Goal: Information Seeking & Learning: Find specific fact

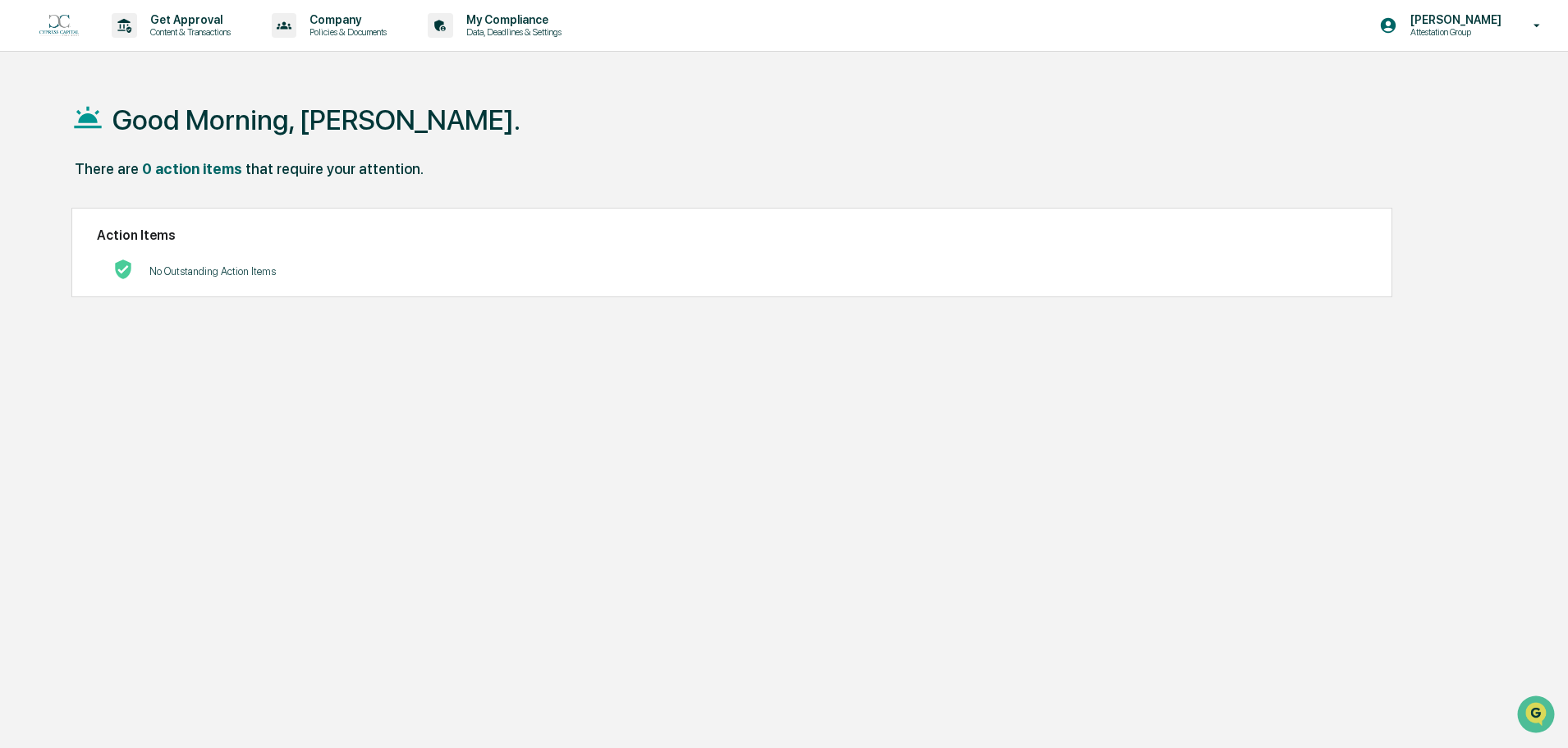
click at [1466, 26] on p "[PERSON_NAME]" at bounding box center [1454, 19] width 112 height 13
click at [1456, 89] on li "Switch to Admin view..." at bounding box center [1448, 83] width 230 height 31
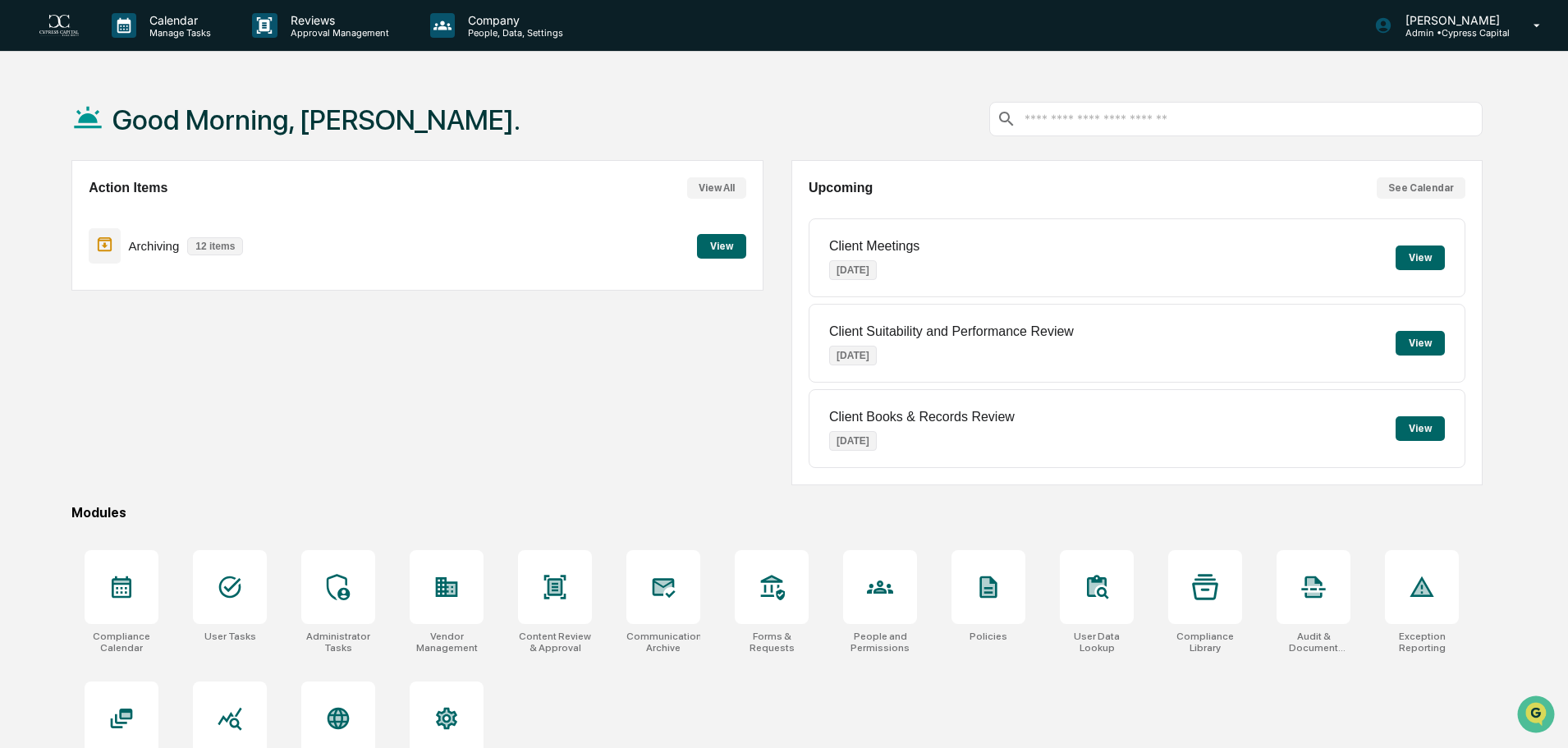
click at [713, 257] on button "View" at bounding box center [722, 246] width 49 height 25
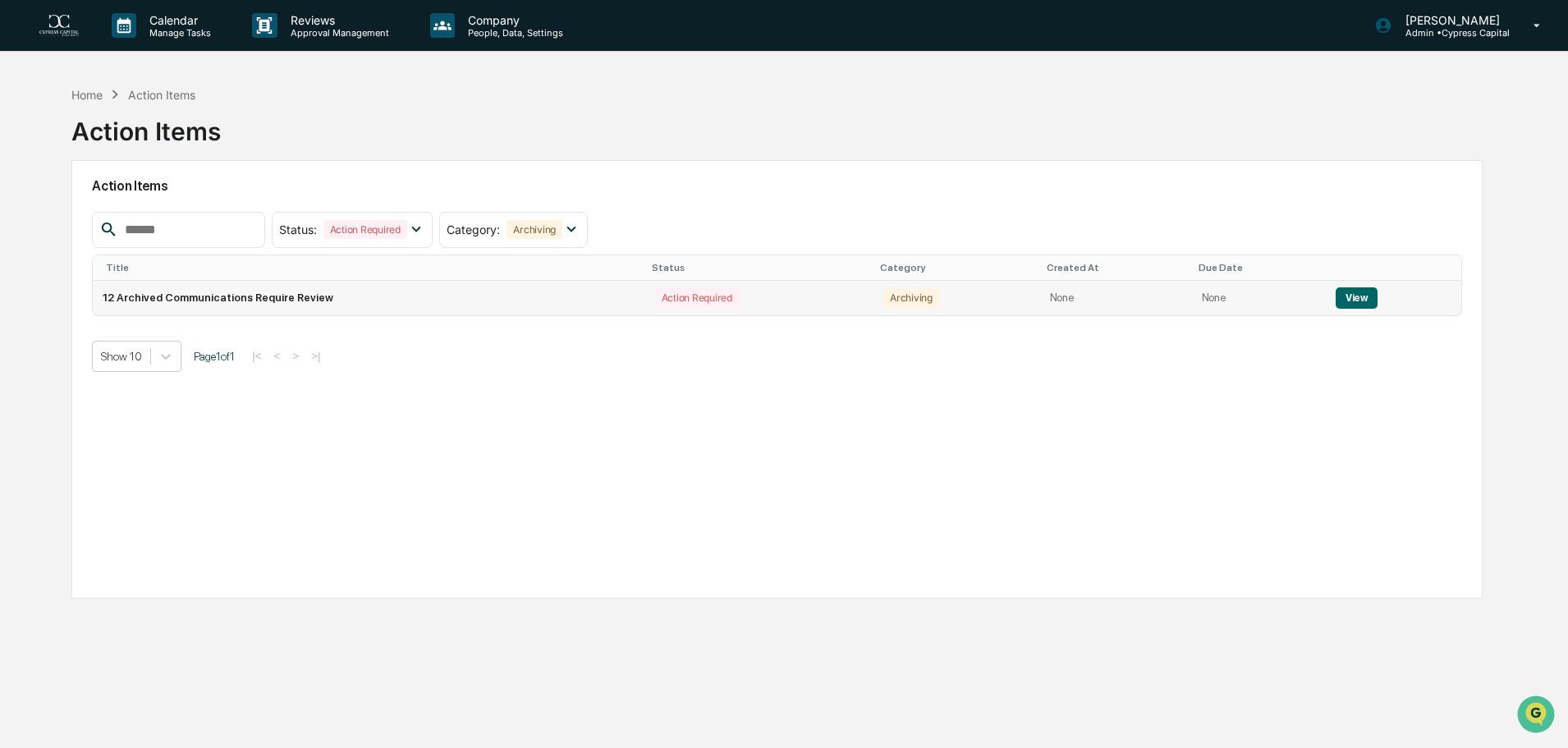
click at [1344, 292] on button "View" at bounding box center [1356, 297] width 42 height 21
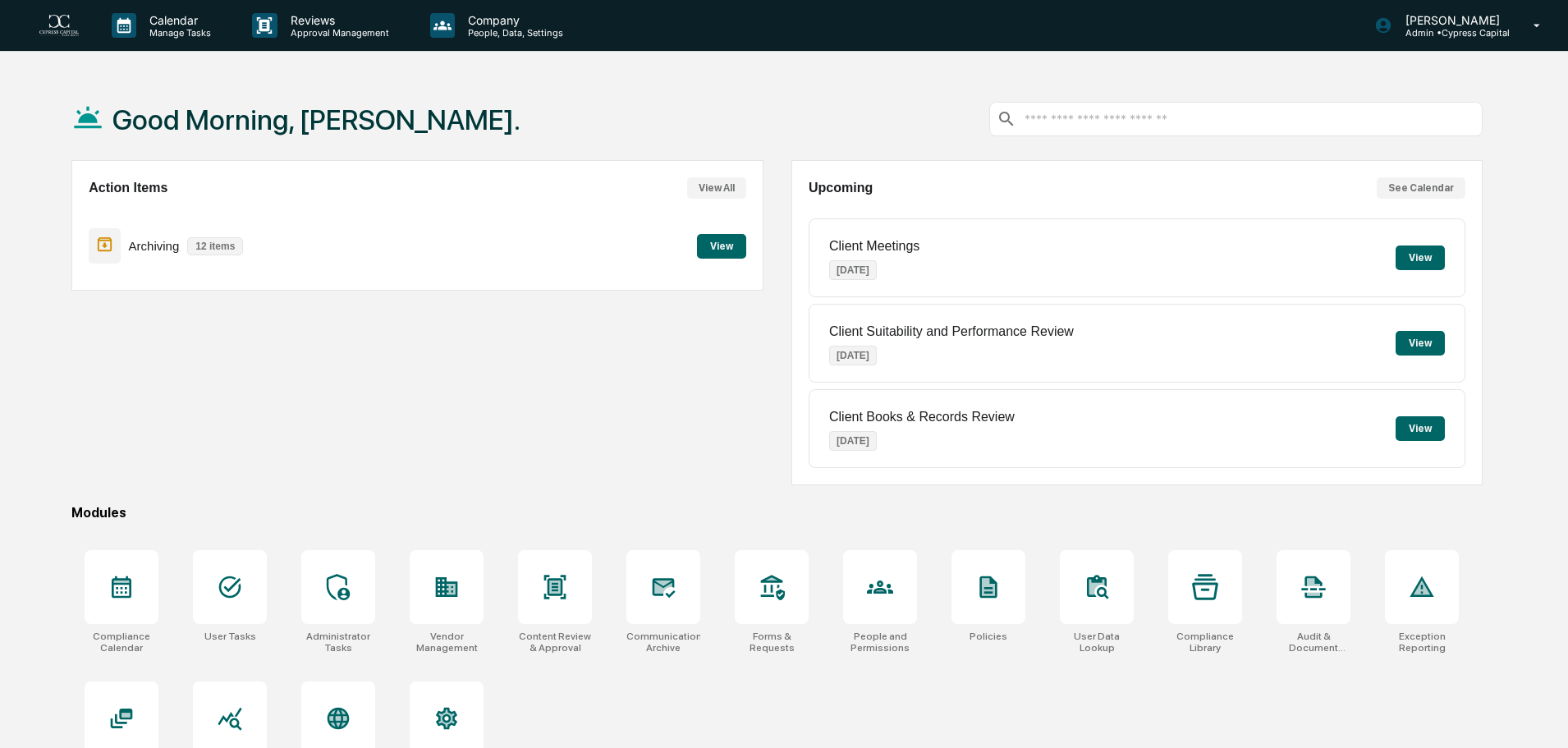
click at [735, 251] on button "View" at bounding box center [722, 246] width 49 height 25
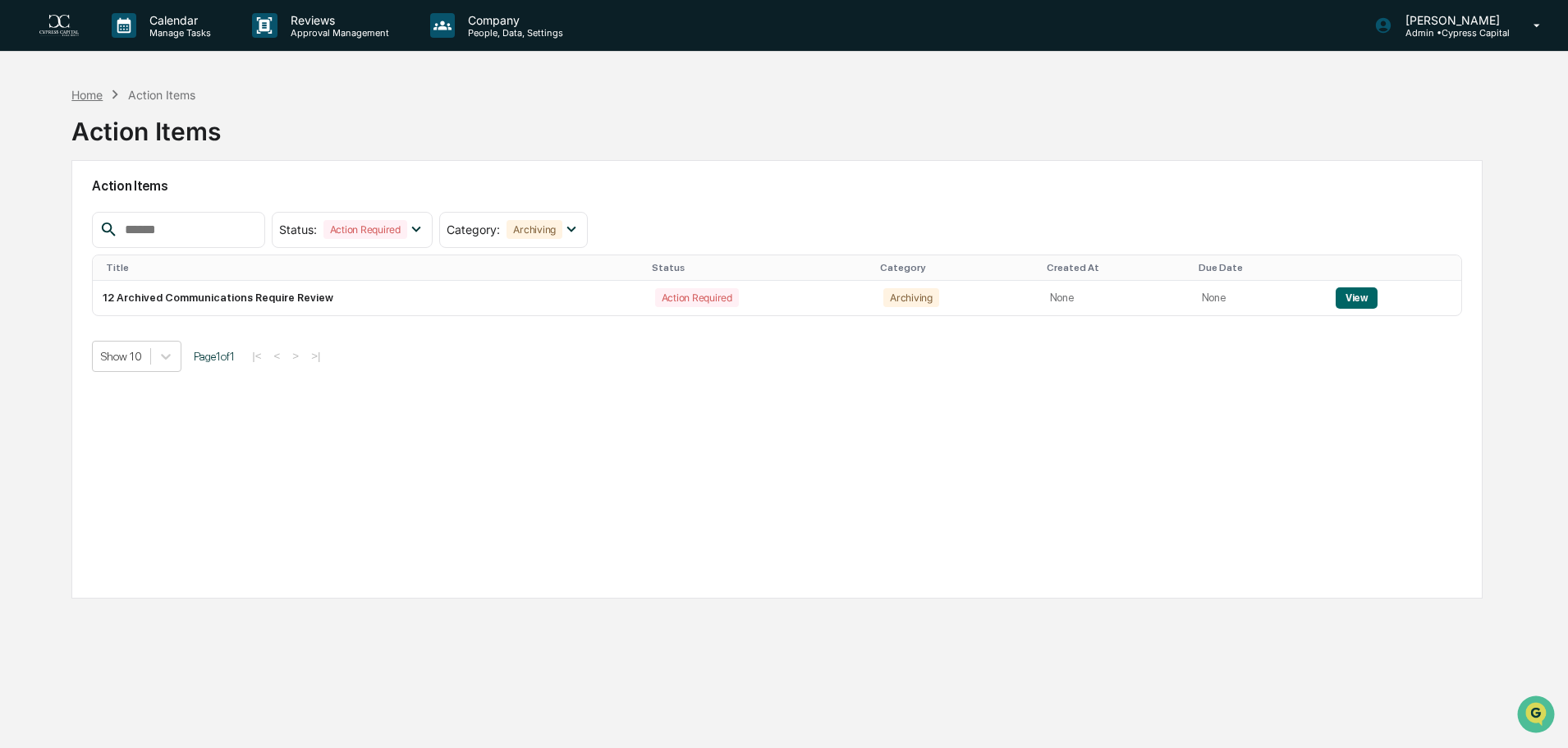
click at [89, 98] on div "Home" at bounding box center [87, 95] width 32 height 14
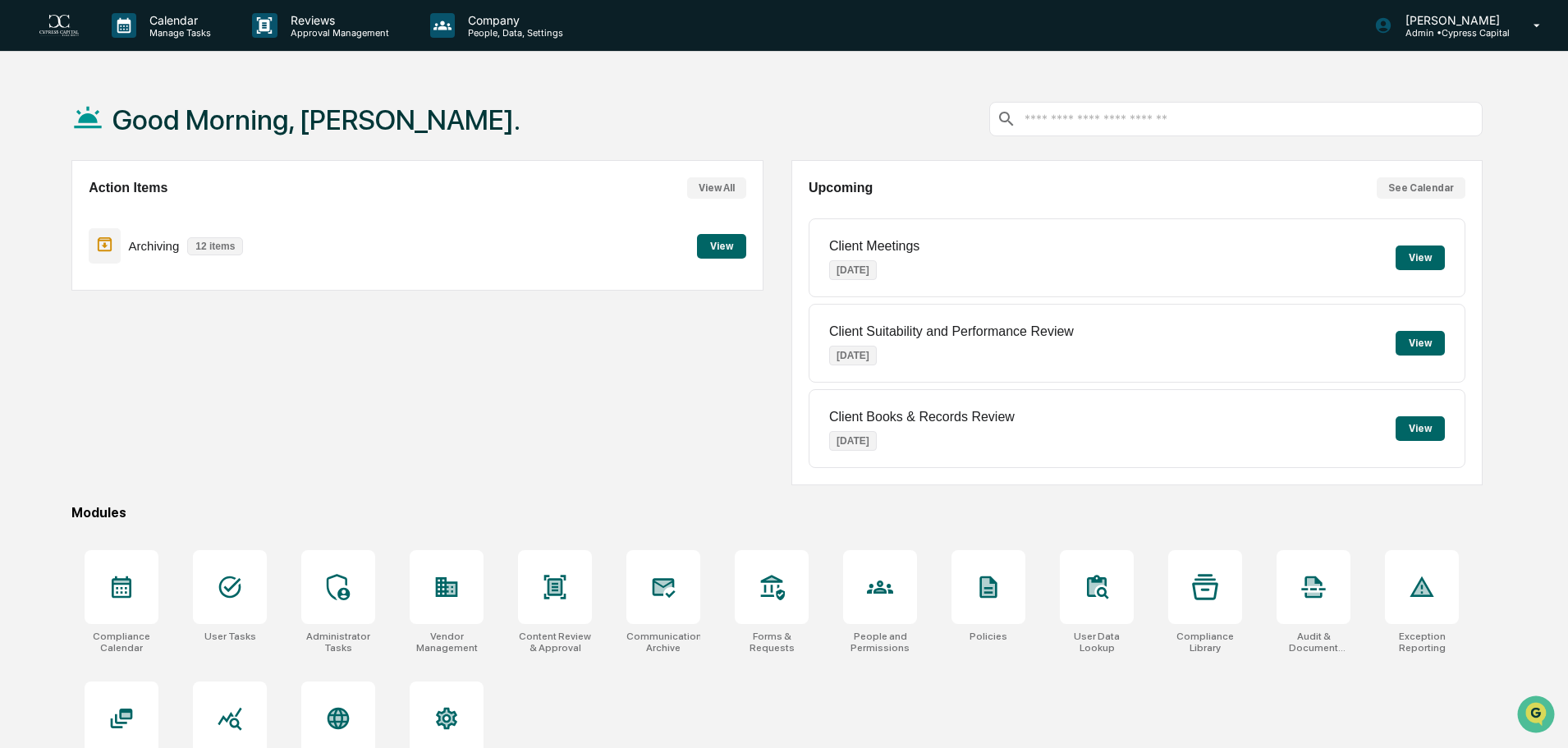
click at [720, 245] on button "View" at bounding box center [722, 246] width 49 height 25
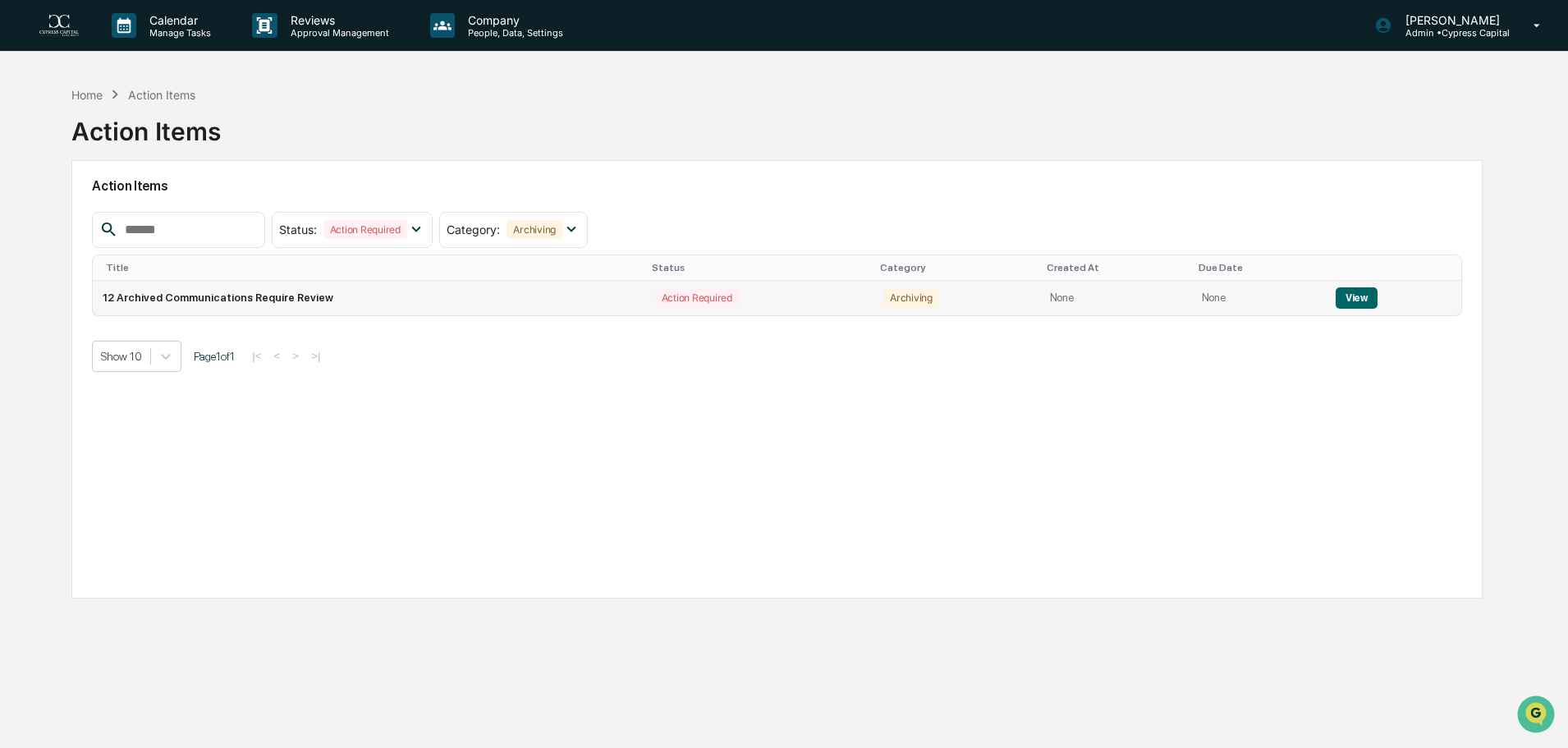
click at [1356, 292] on button "View" at bounding box center [1356, 297] width 42 height 21
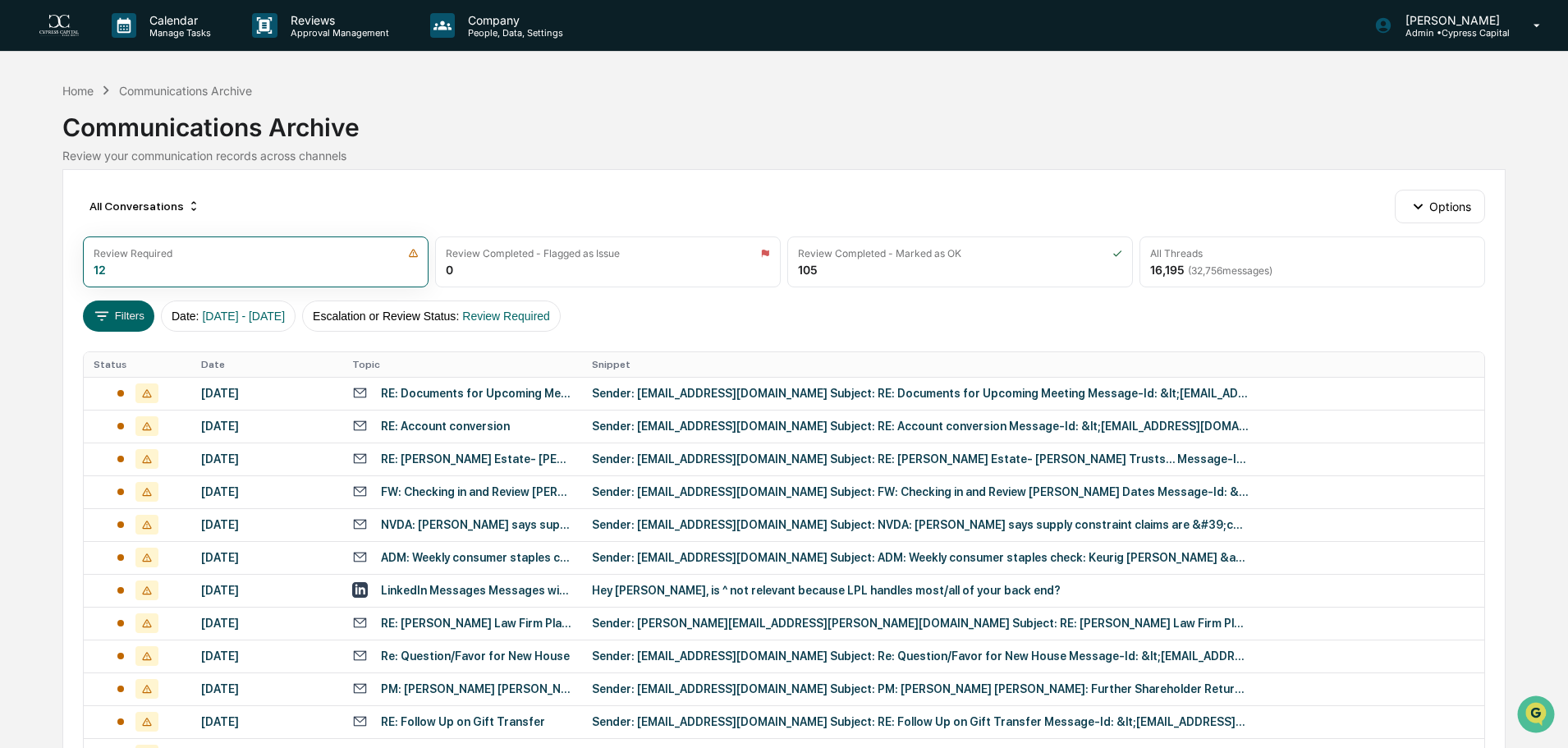
drag, startPoint x: 1232, startPoint y: 273, endPoint x: 1193, endPoint y: 288, distance: 41.8
click at [1232, 273] on span "( 32,756 messages)" at bounding box center [1230, 270] width 84 height 12
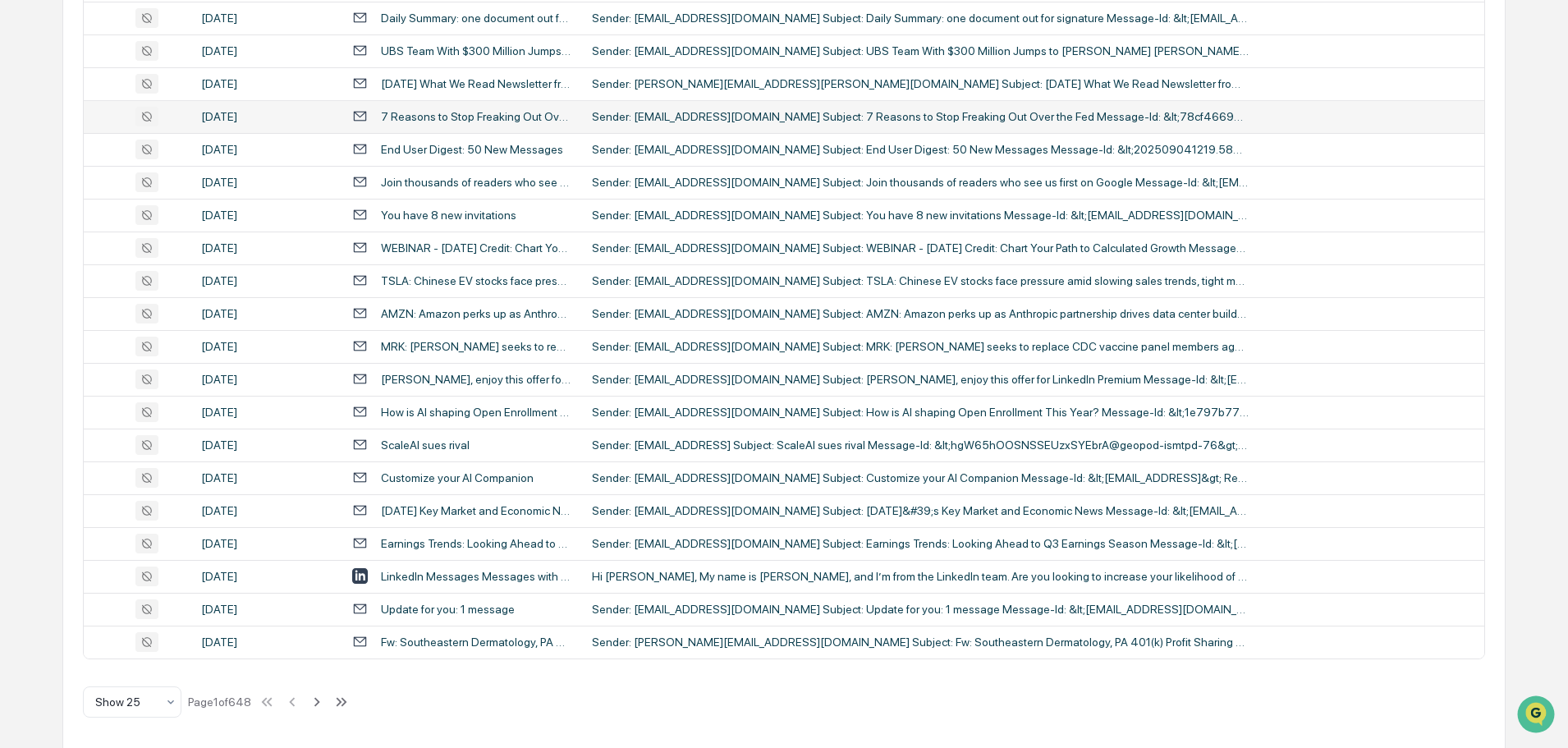
scroll to position [544, 0]
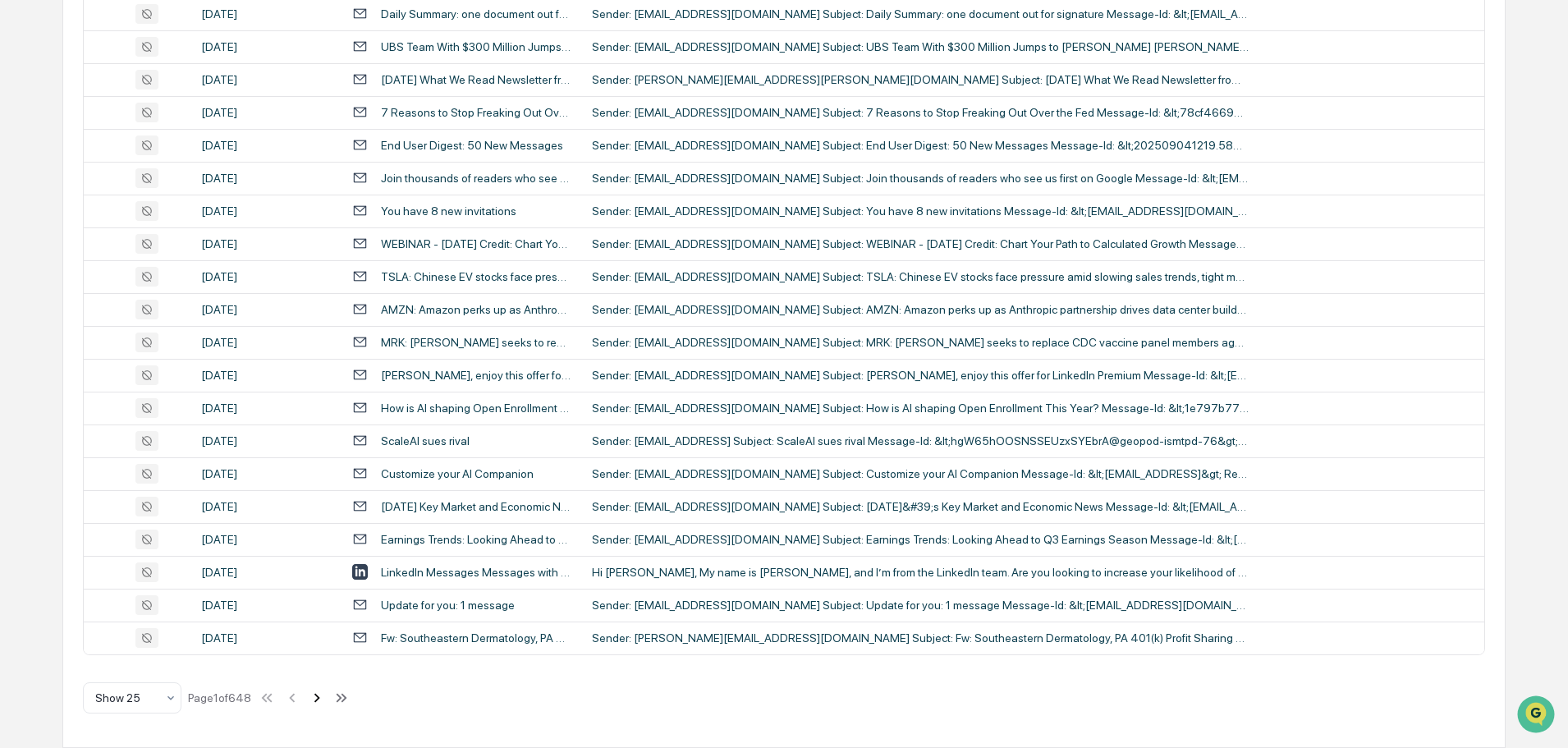
click at [318, 692] on icon at bounding box center [316, 697] width 18 height 18
click at [325, 697] on icon at bounding box center [318, 697] width 18 height 18
click at [318, 695] on icon at bounding box center [318, 697] width 18 height 18
click at [324, 692] on icon at bounding box center [320, 697] width 18 height 18
click at [318, 699] on icon at bounding box center [319, 697] width 18 height 18
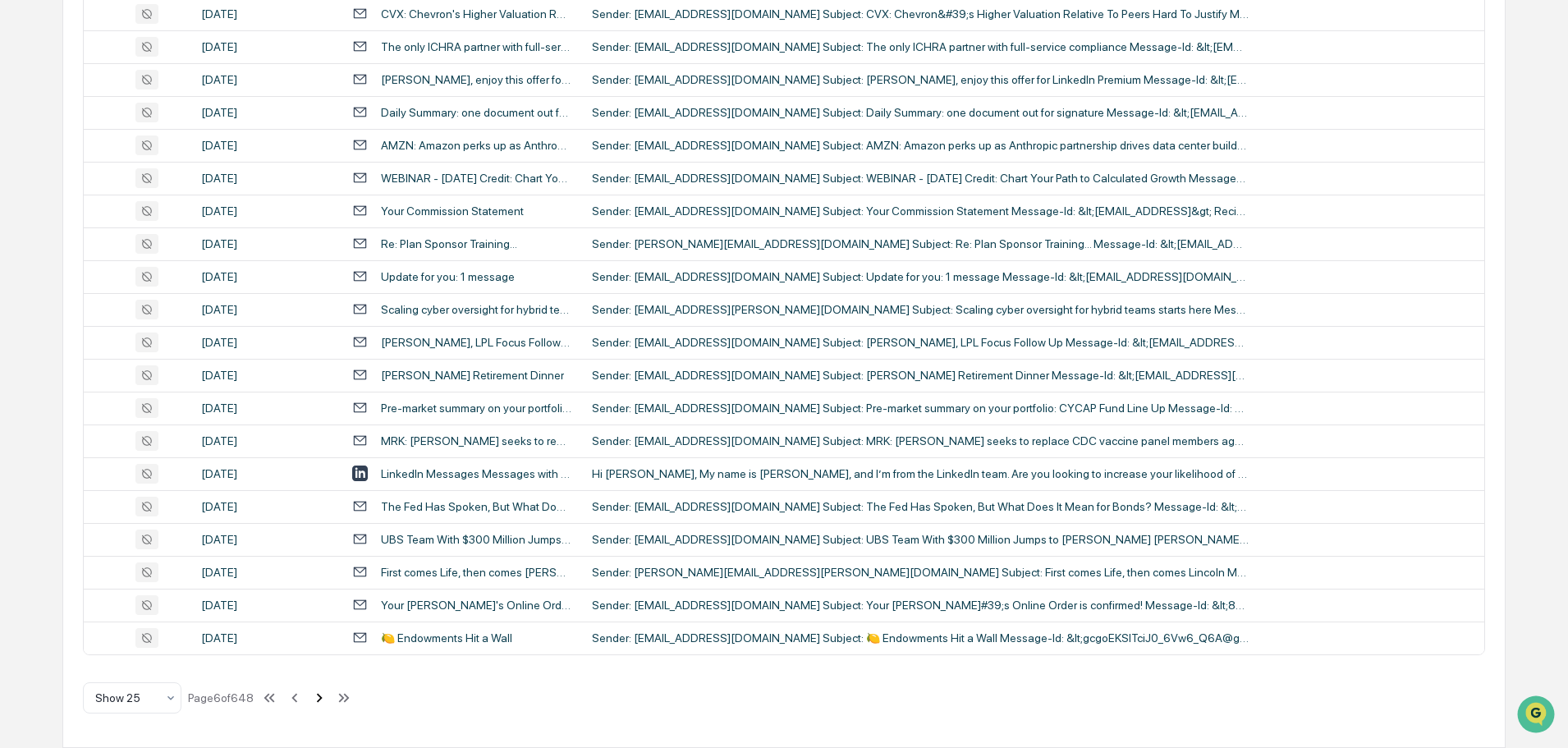
click at [317, 697] on icon at bounding box center [319, 697] width 18 height 18
click at [314, 700] on icon at bounding box center [319, 697] width 18 height 18
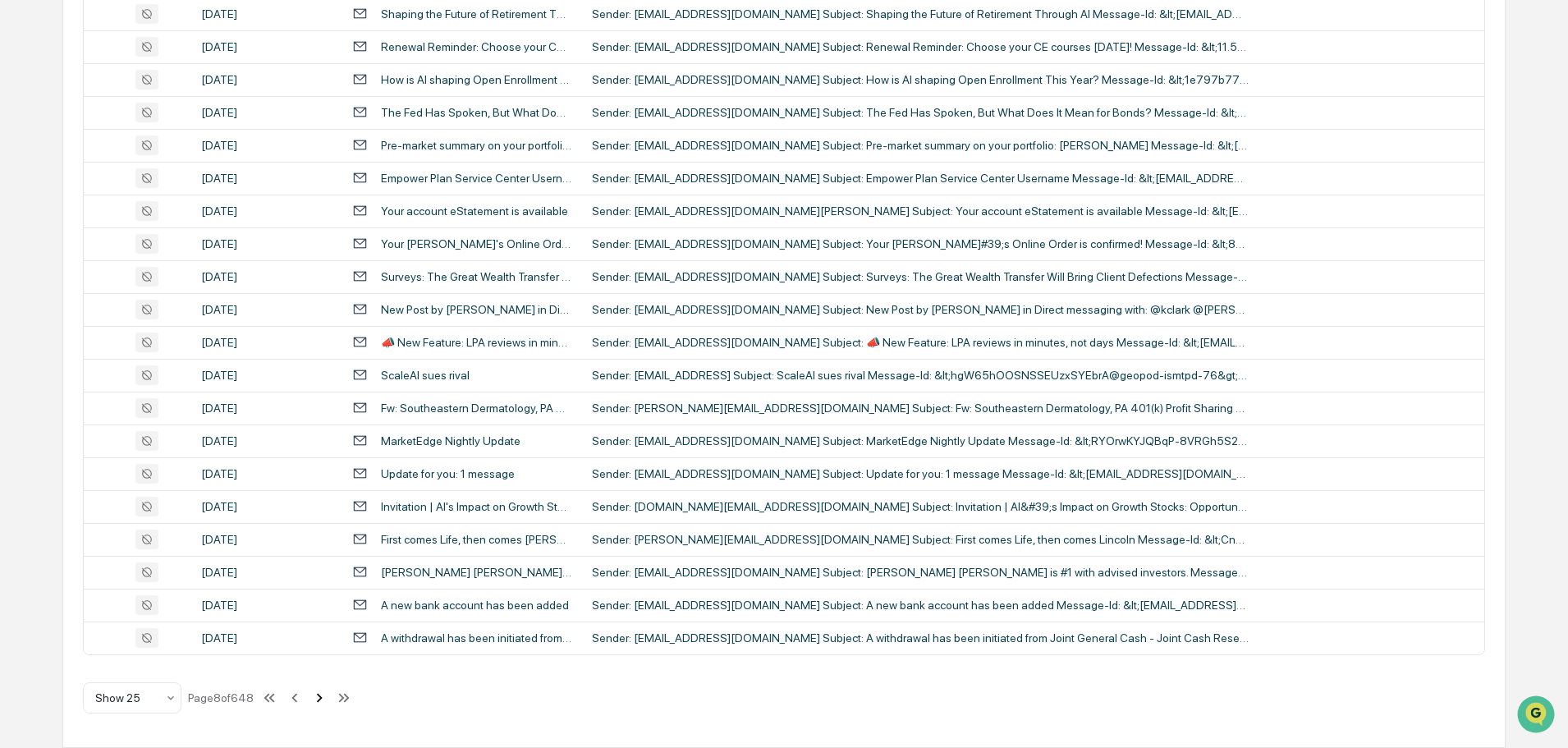
click at [320, 701] on icon at bounding box center [319, 697] width 18 height 18
click at [323, 698] on icon at bounding box center [320, 697] width 6 height 9
click at [325, 700] on icon at bounding box center [324, 697] width 18 height 18
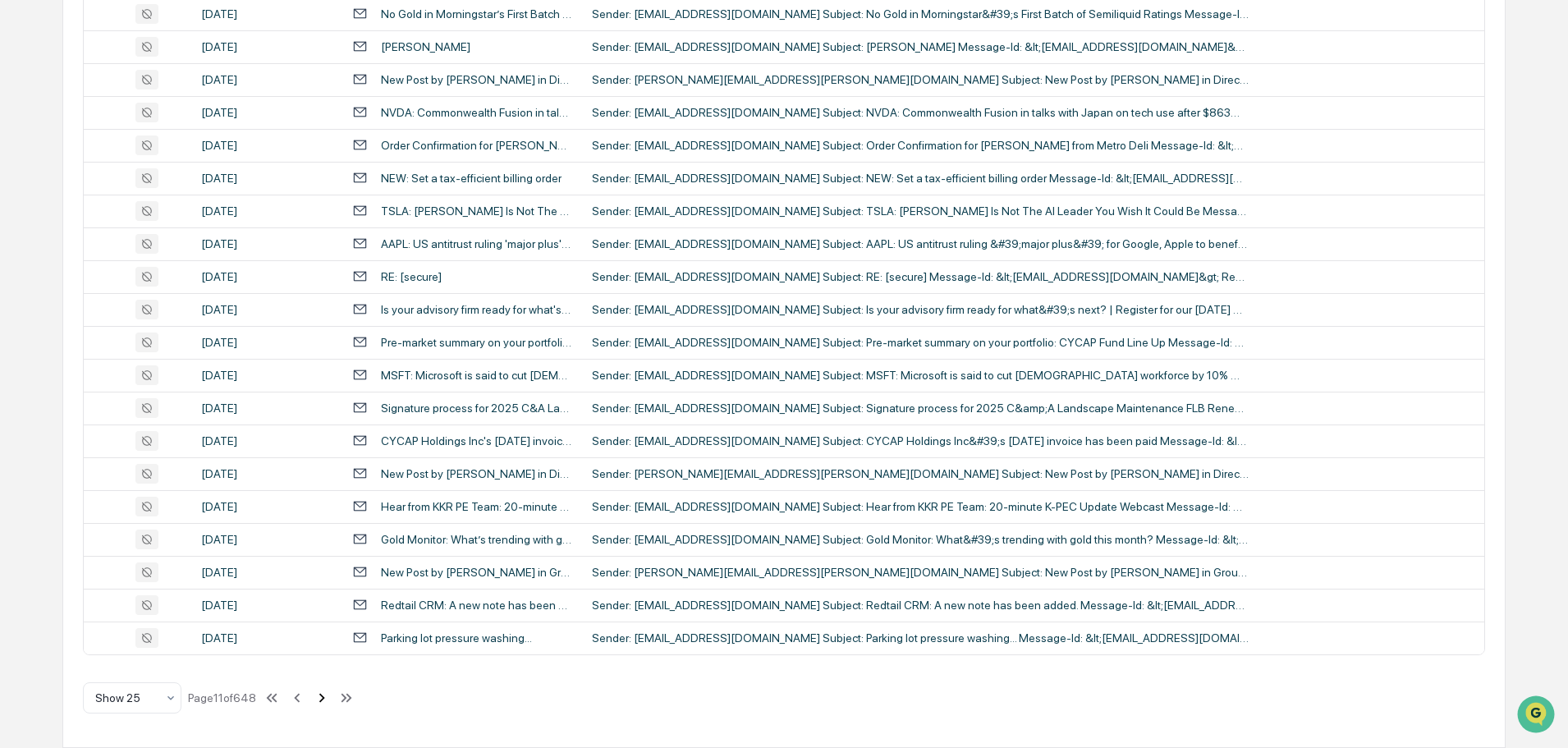
click at [322, 702] on icon at bounding box center [321, 697] width 18 height 18
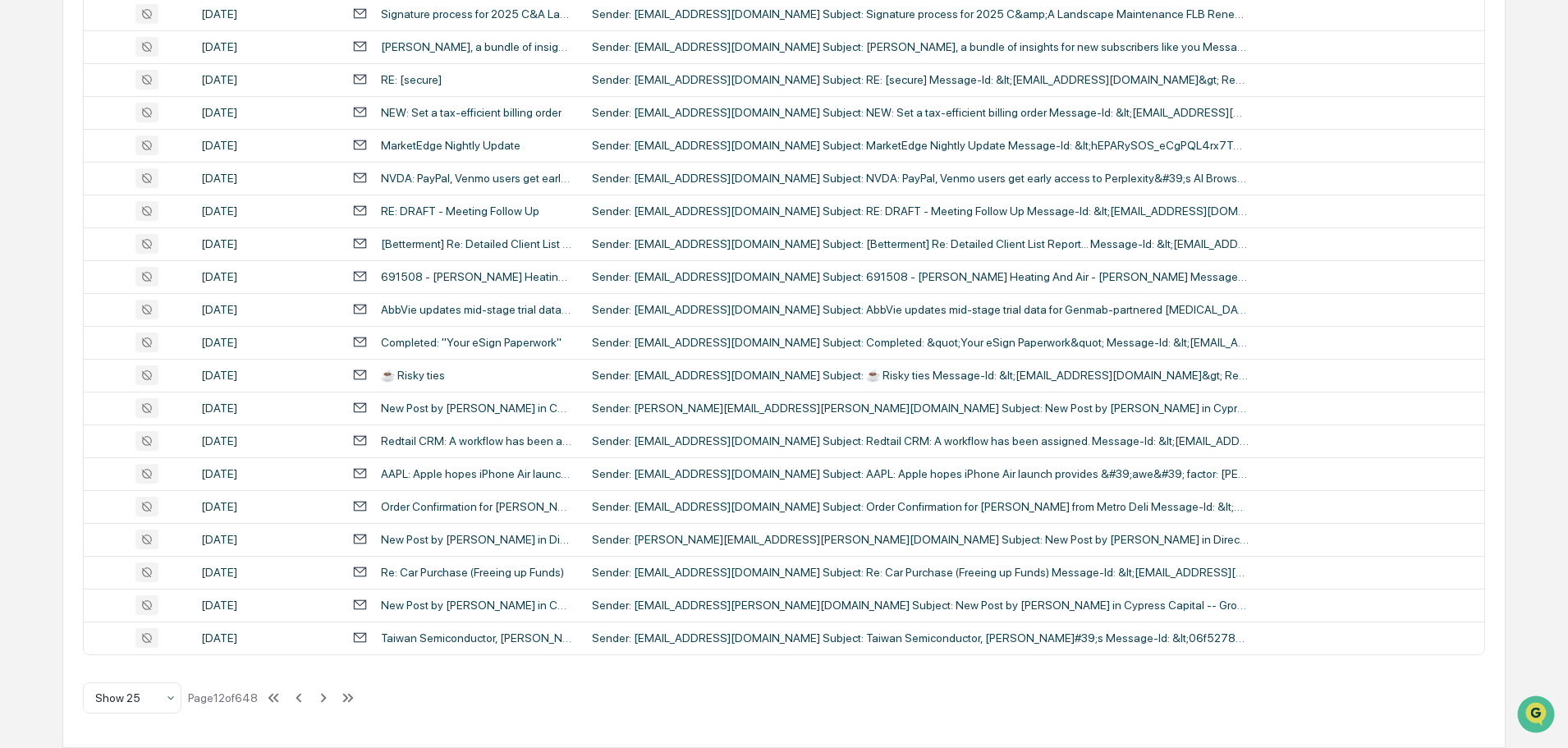
click at [337, 691] on div "Show 25 Page 12 of 648" at bounding box center [220, 698] width 274 height 33
click at [331, 694] on icon at bounding box center [323, 697] width 18 height 18
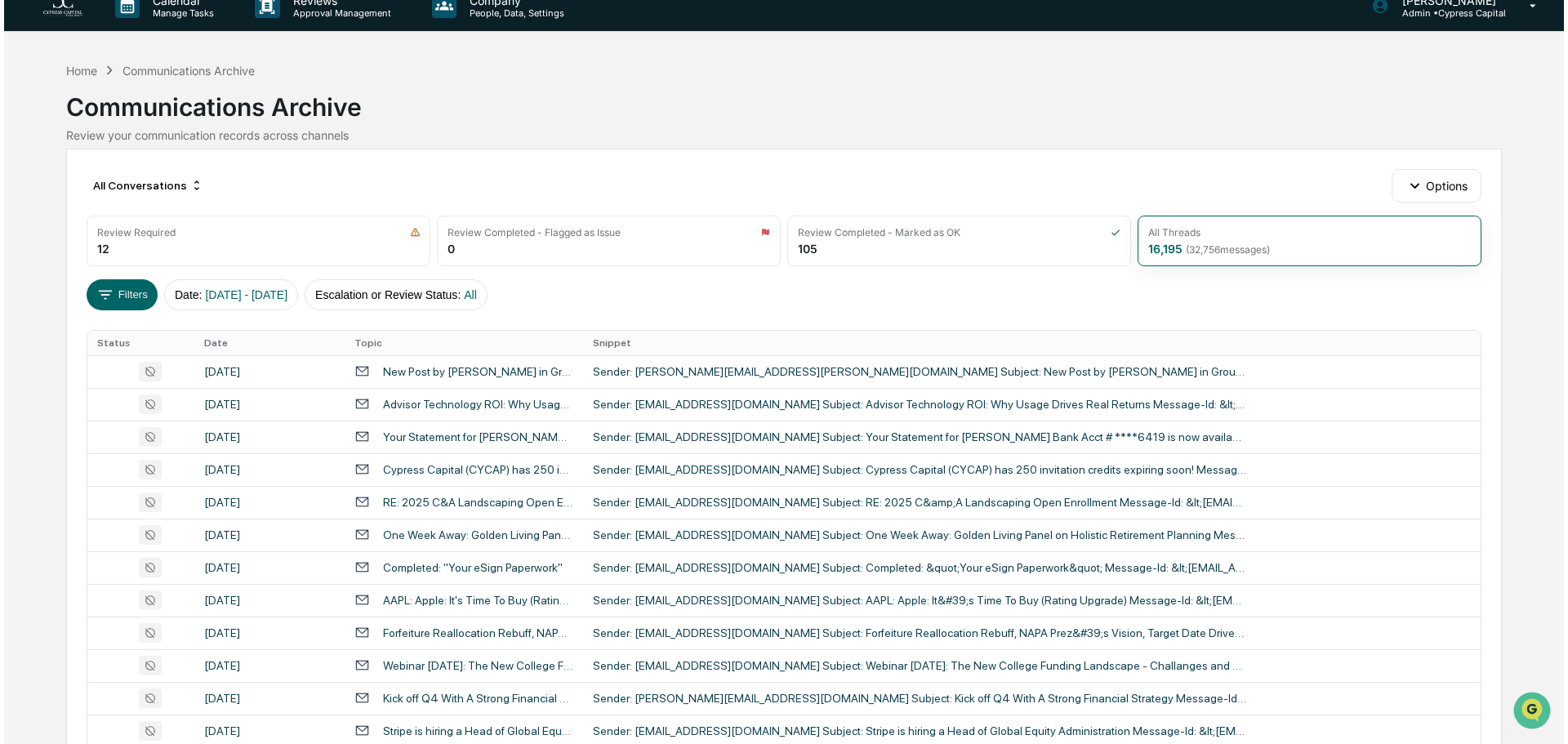
scroll to position [0, 0]
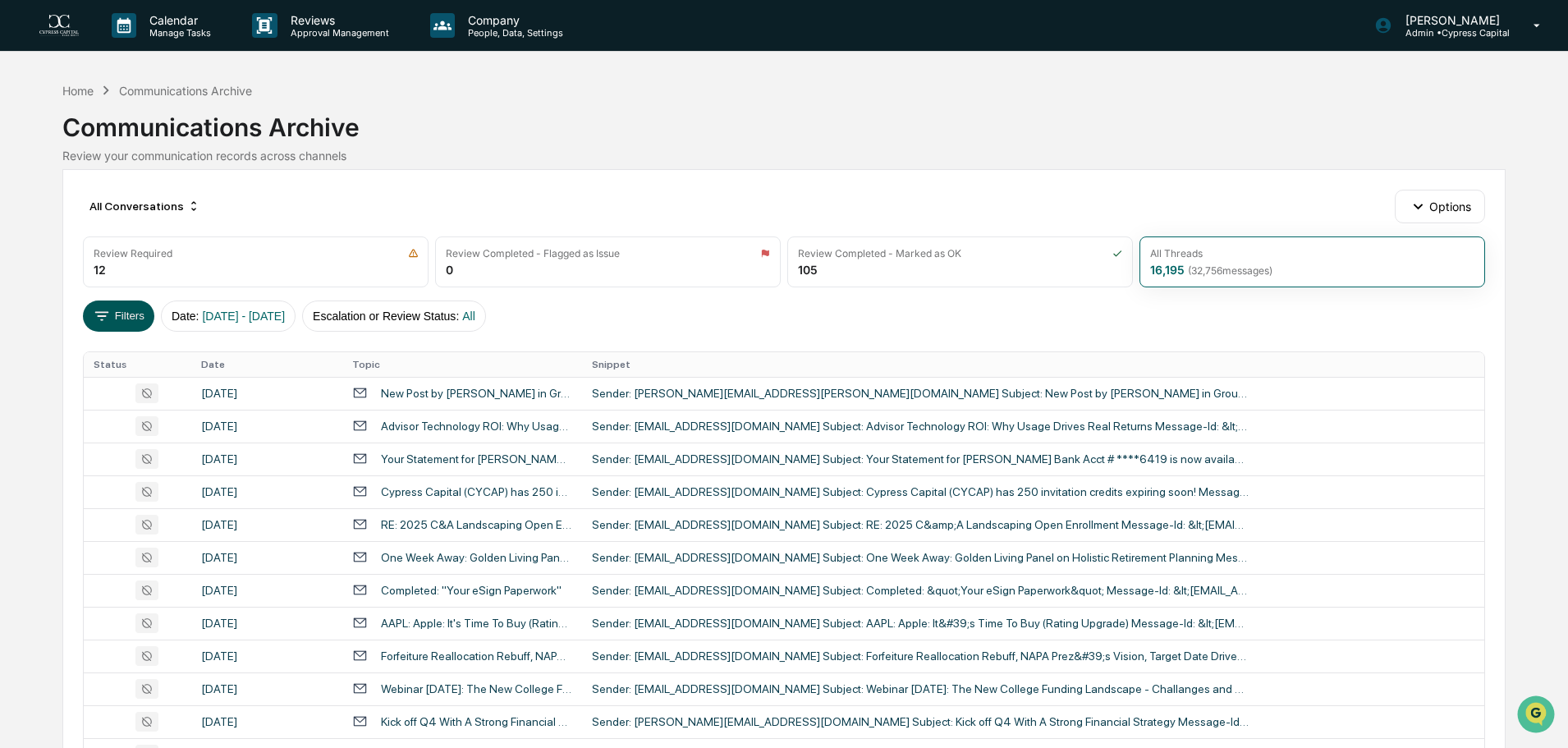
click at [118, 318] on button "Filters" at bounding box center [118, 316] width 72 height 32
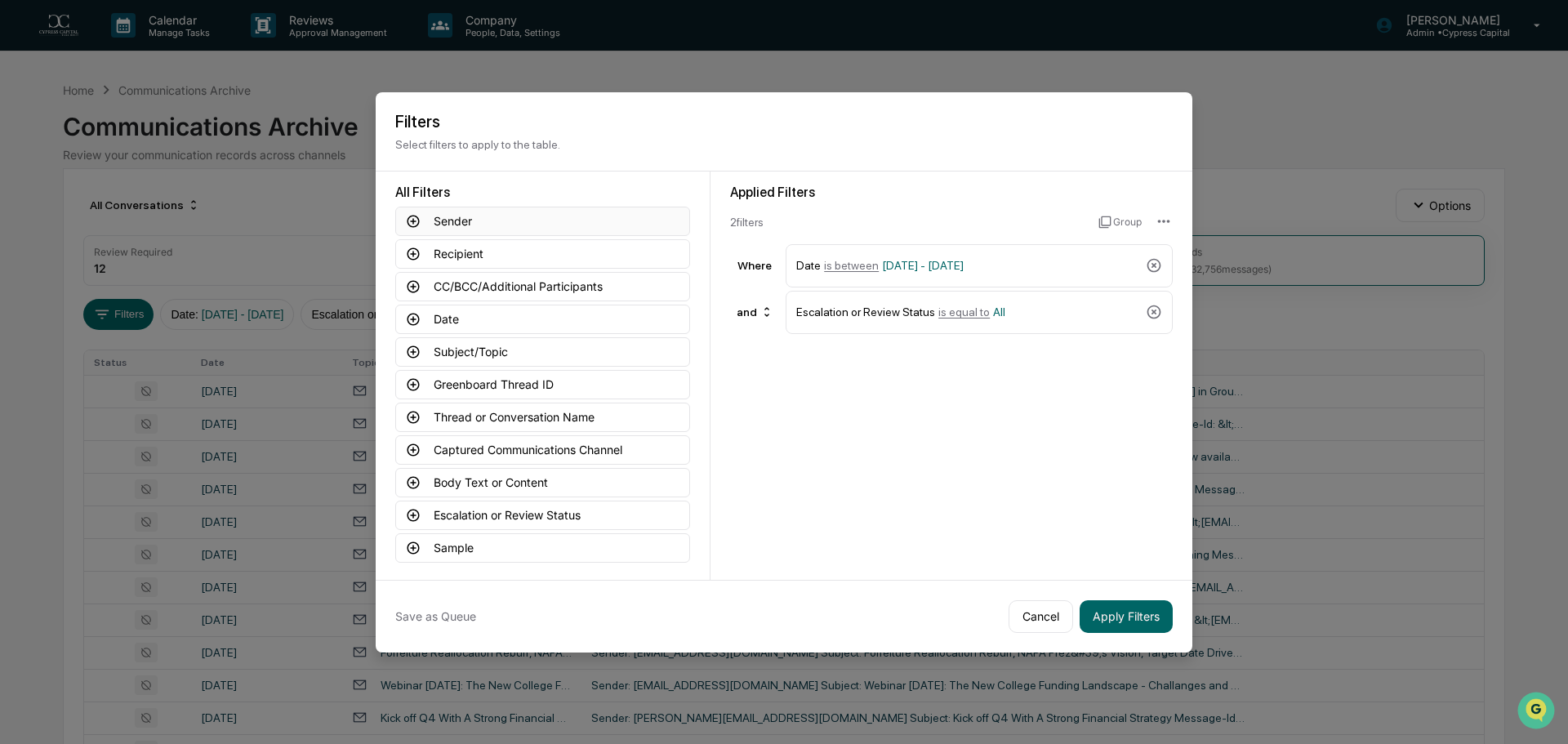
click at [425, 219] on button "Sender" at bounding box center [542, 221] width 295 height 30
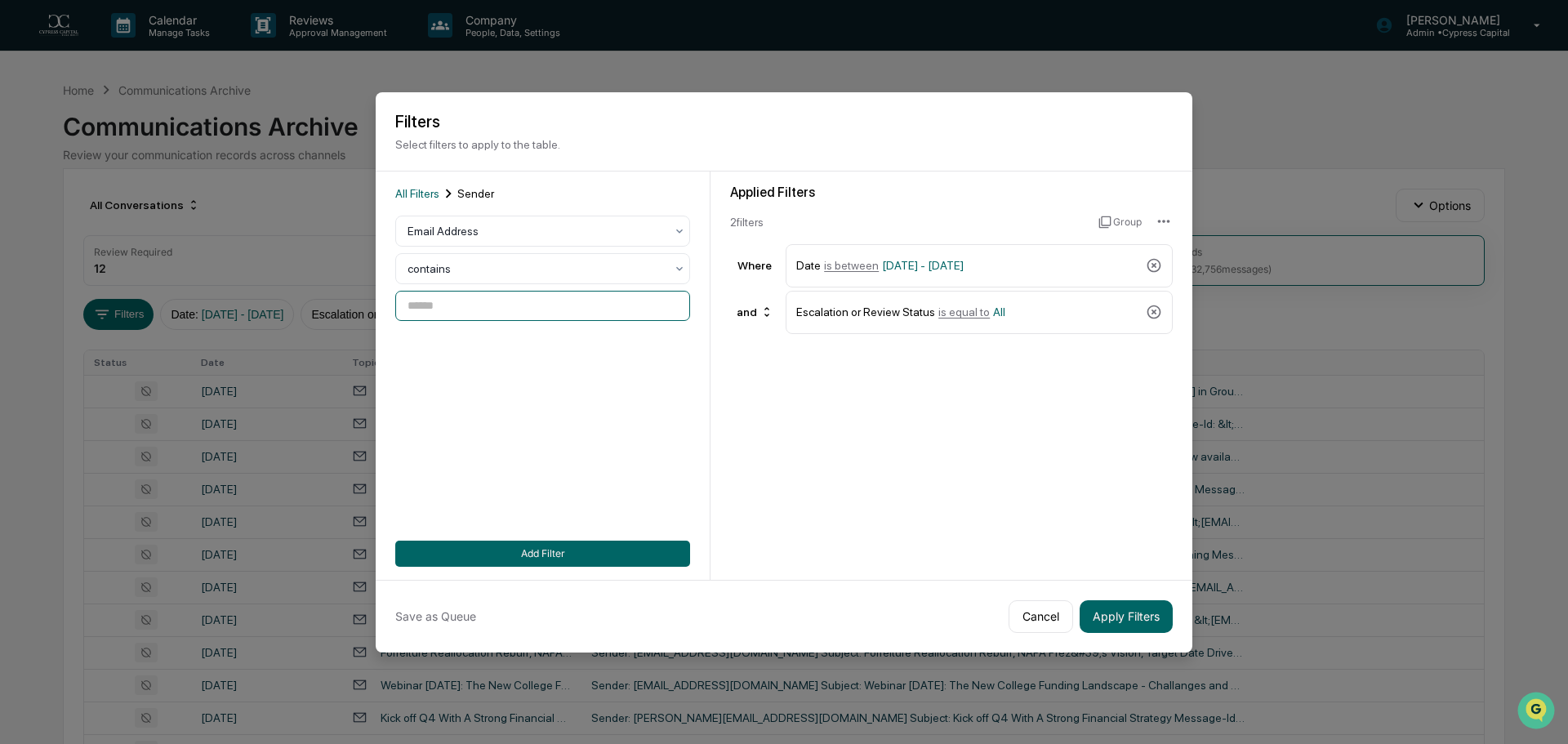
click at [435, 308] on input at bounding box center [542, 306] width 295 height 31
type input "******"
click at [525, 543] on button "Add Filter" at bounding box center [542, 553] width 295 height 26
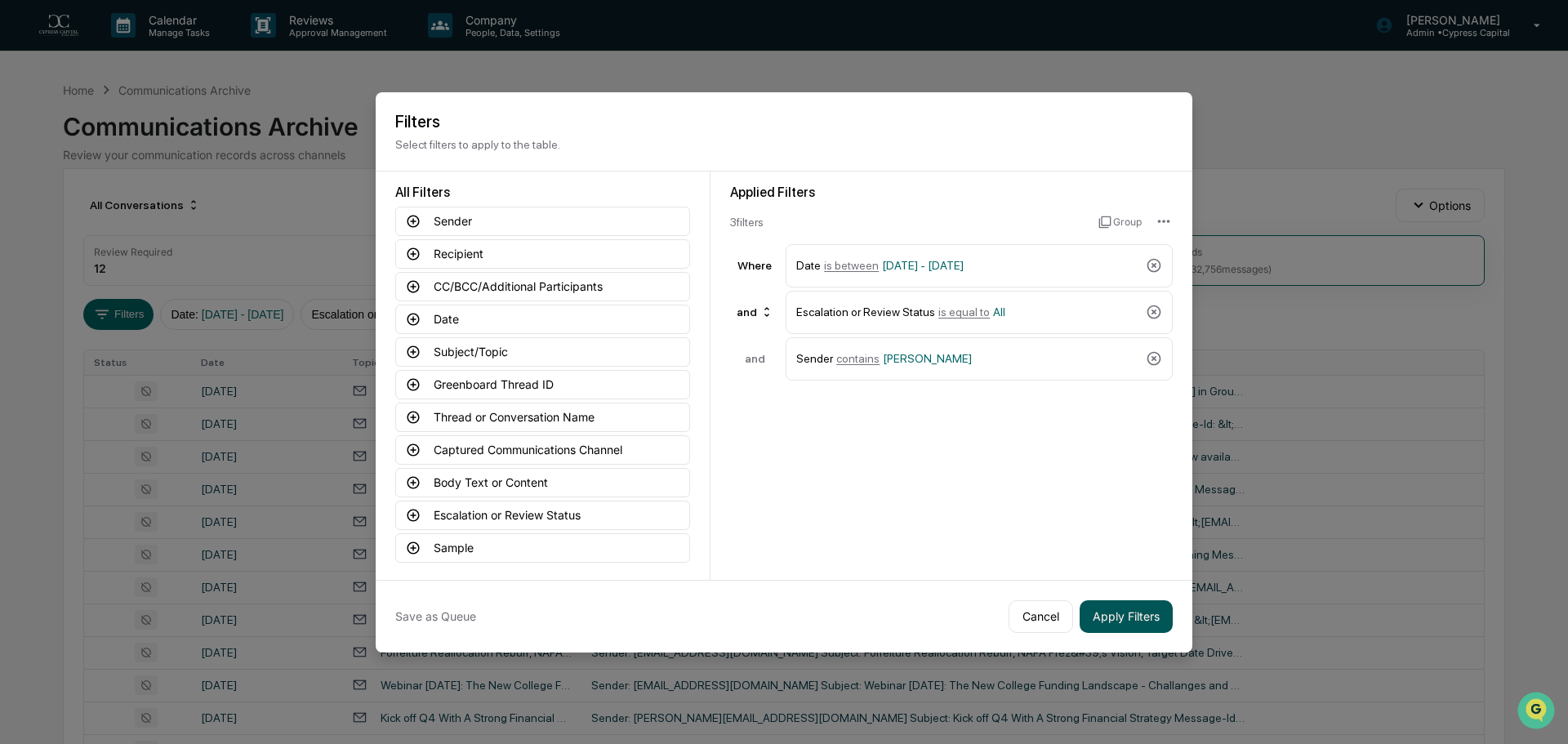
click at [1125, 616] on button "Apply Filters" at bounding box center [1126, 616] width 93 height 33
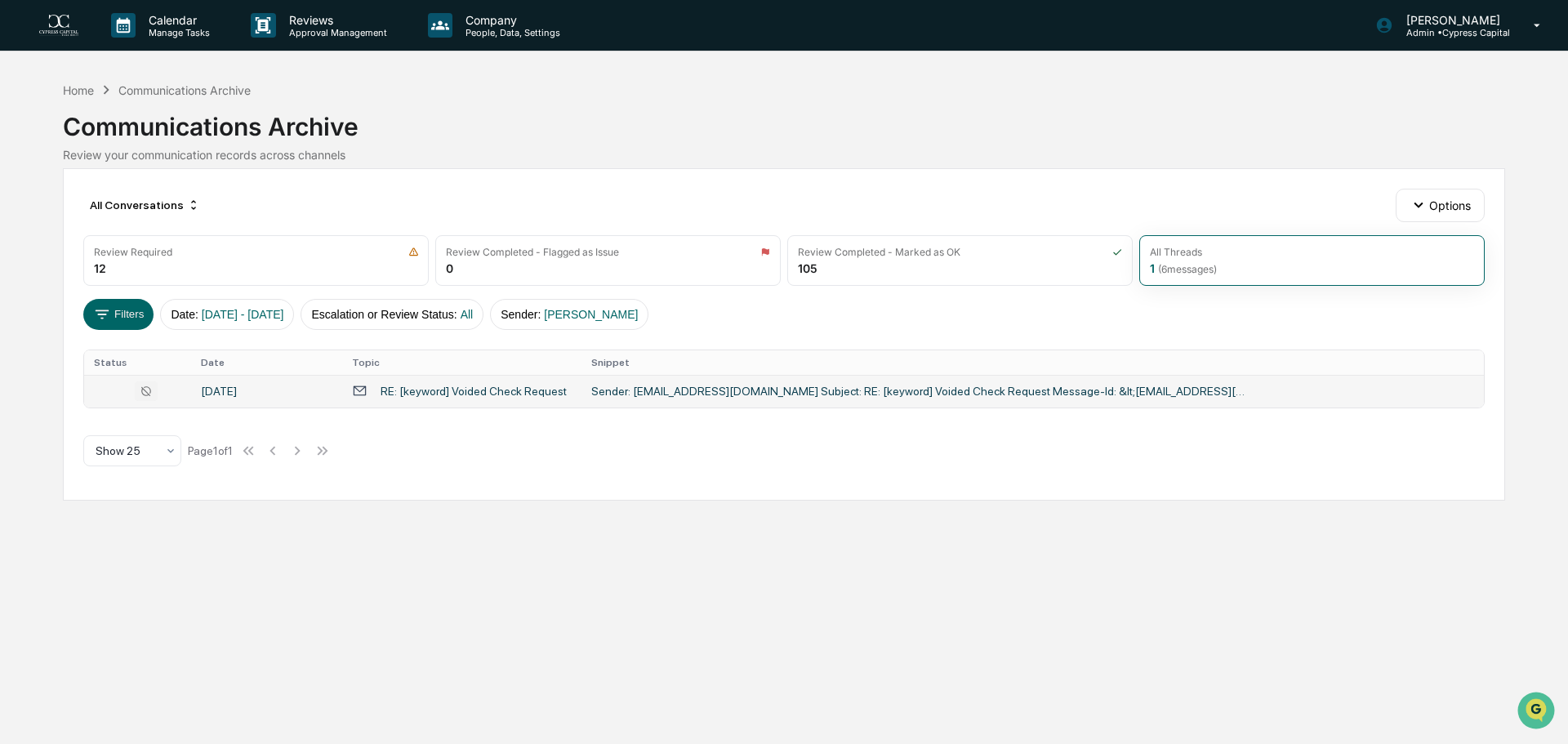
click at [471, 386] on div "RE: [keyword] Voided Check Request" at bounding box center [474, 391] width 186 height 13
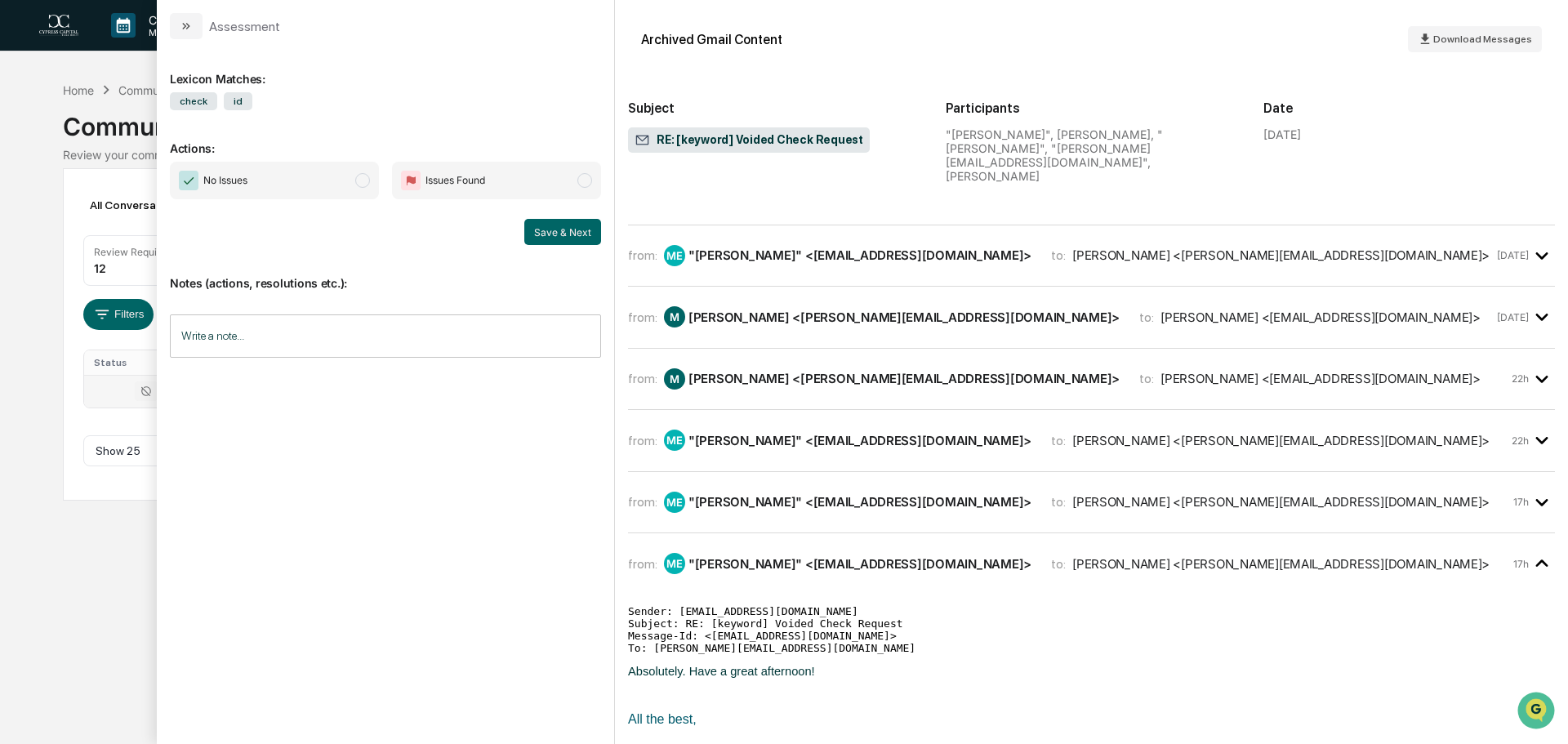
scroll to position [407, 0]
click at [847, 431] on div ""[PERSON_NAME]" <[EMAIL_ADDRESS][DOMAIN_NAME]>" at bounding box center [859, 439] width 343 height 15
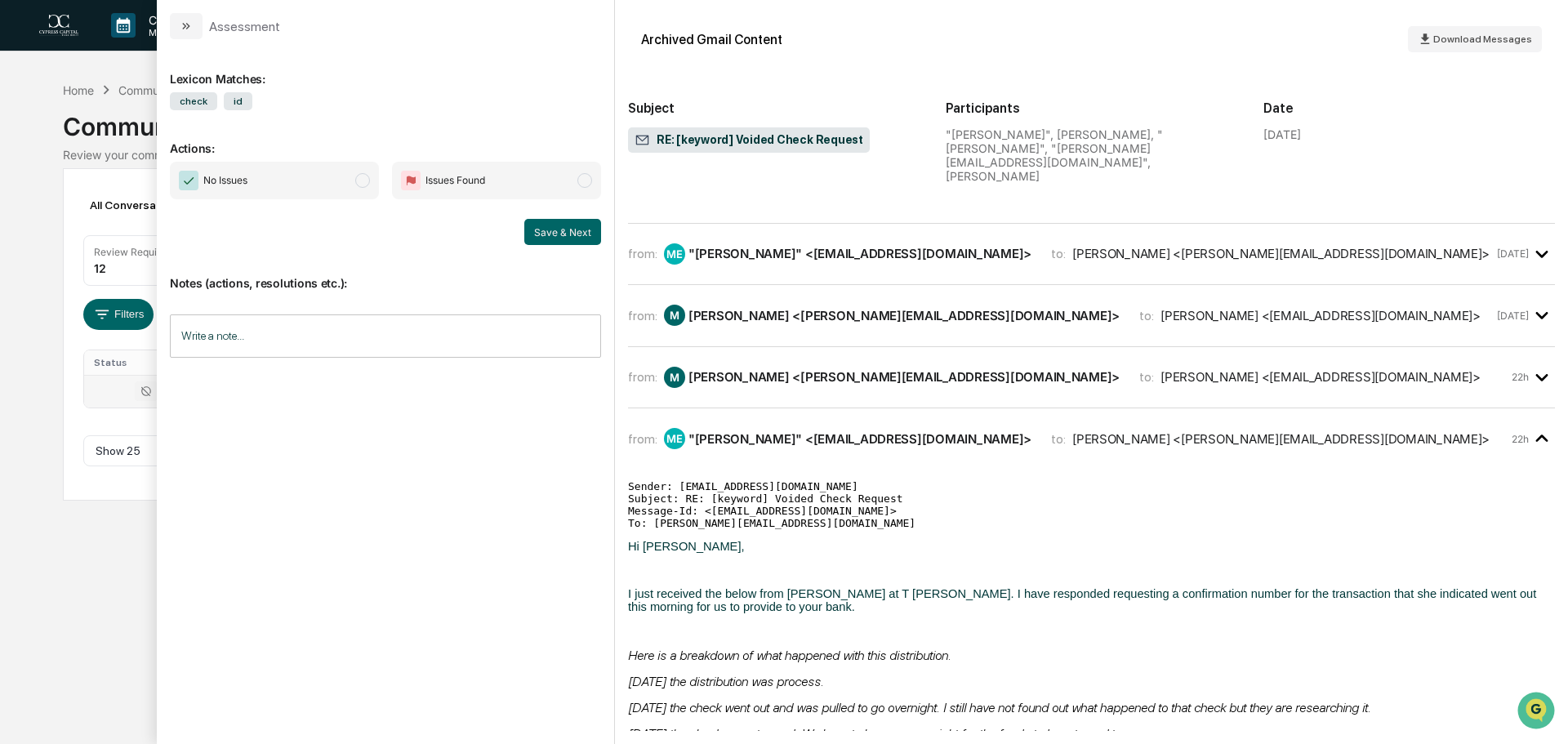
click at [847, 431] on div ""[PERSON_NAME]" <[EMAIL_ADDRESS][DOMAIN_NAME]>" at bounding box center [859, 439] width 343 height 15
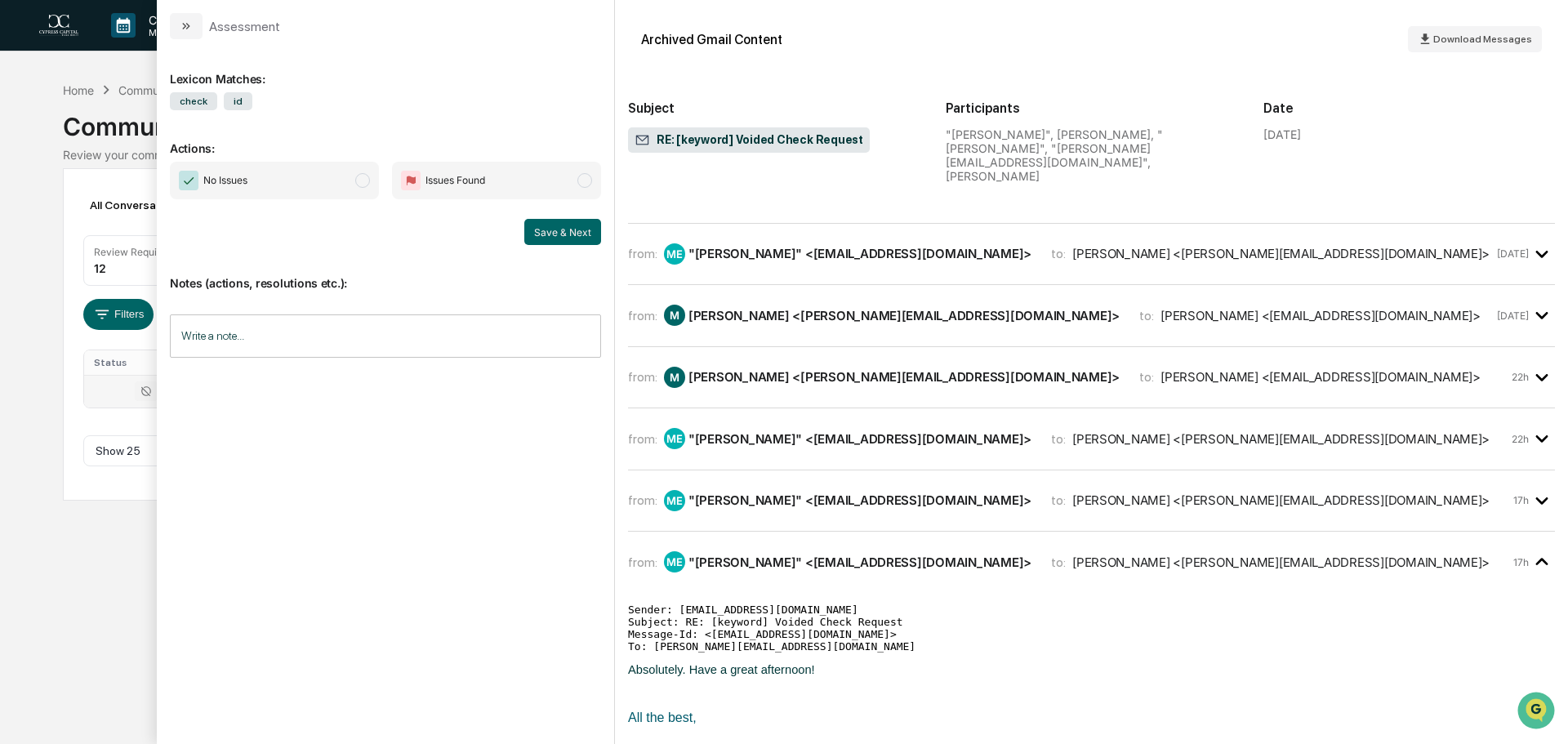
click at [831, 554] on div ""[PERSON_NAME]" <[EMAIL_ADDRESS][DOMAIN_NAME]>" at bounding box center [859, 562] width 343 height 15
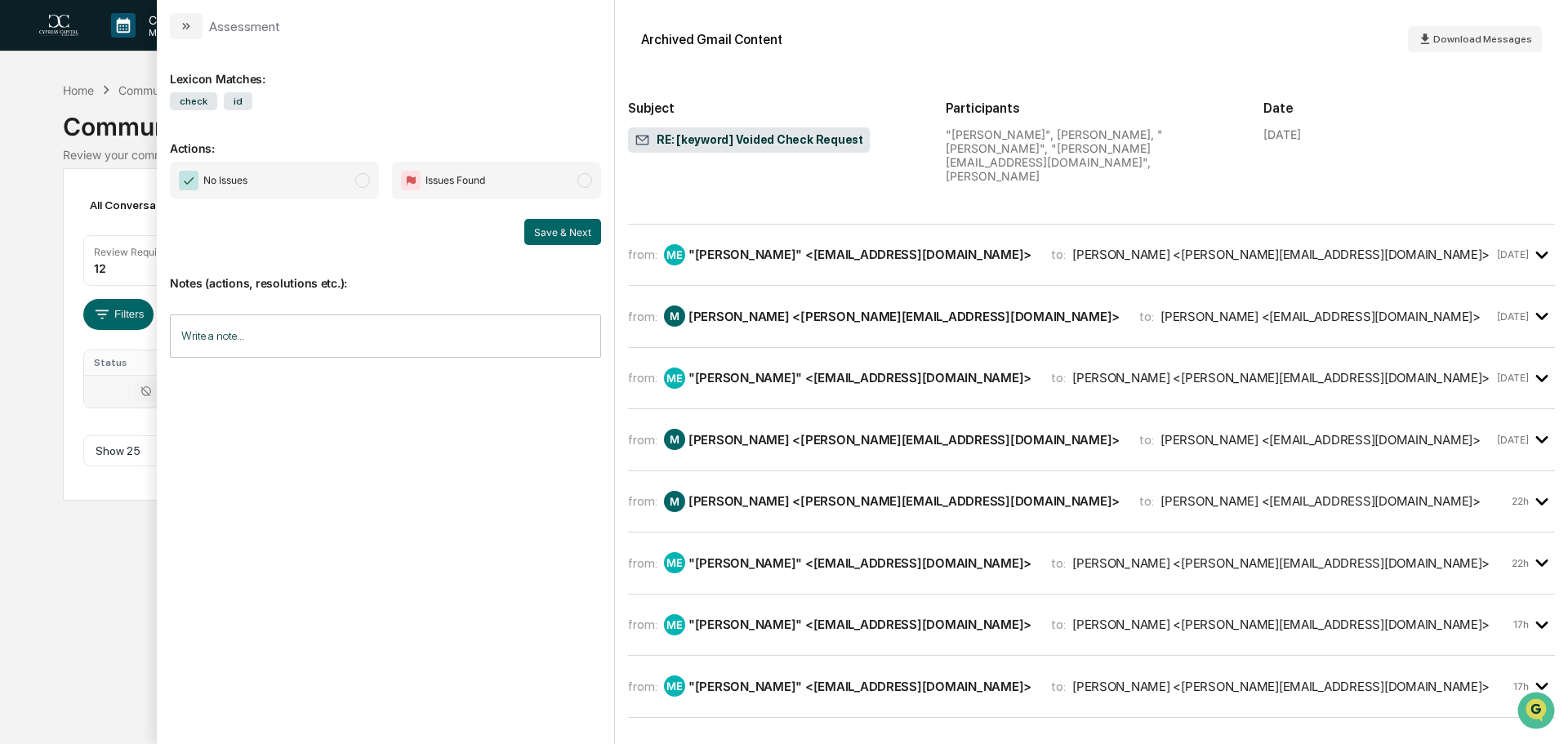
scroll to position [252, 0]
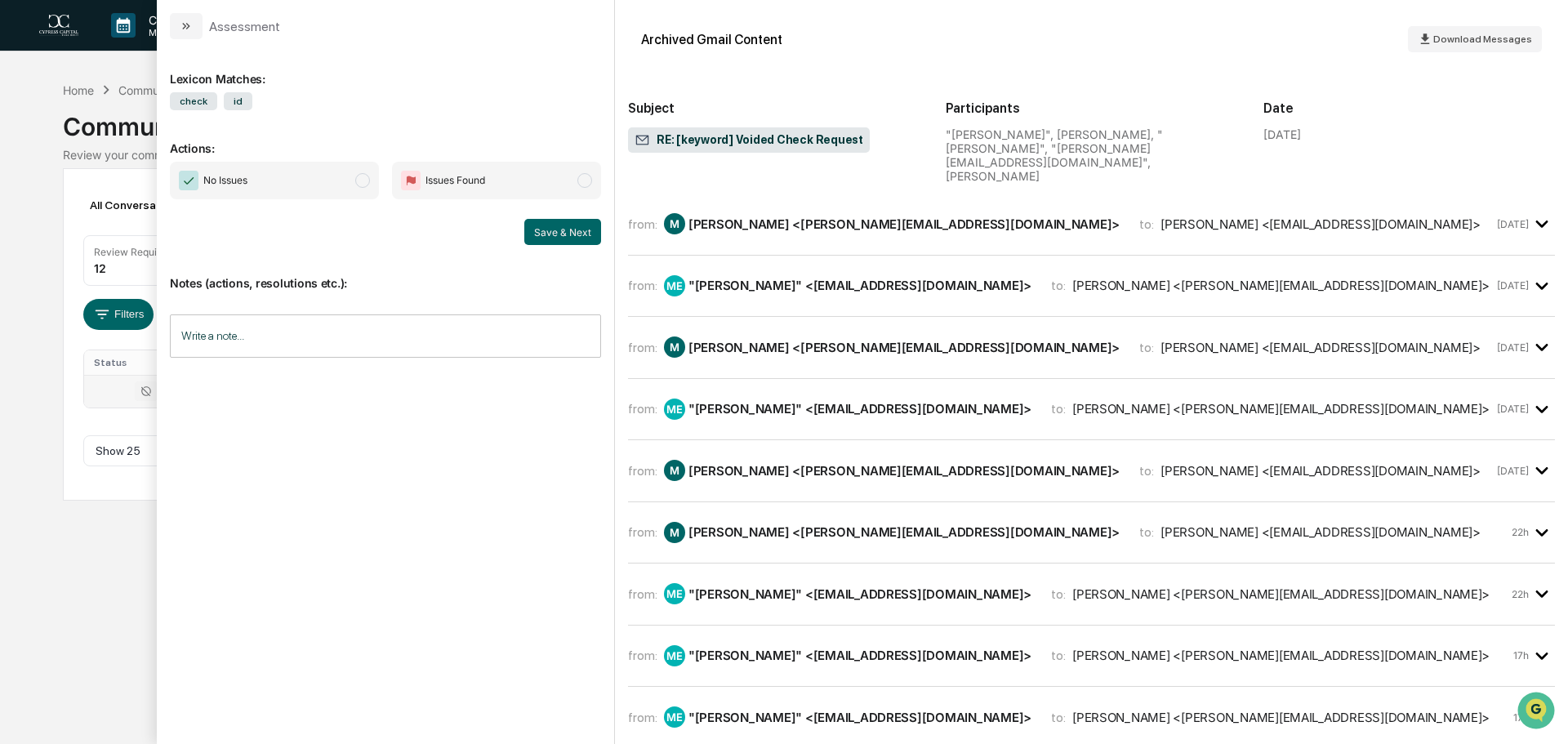
click at [820, 330] on div "from: [PERSON_NAME] <[PERSON_NAME][EMAIL_ADDRESS][DOMAIN_NAME]> to: [PERSON_NAM…" at bounding box center [1091, 347] width 926 height 35
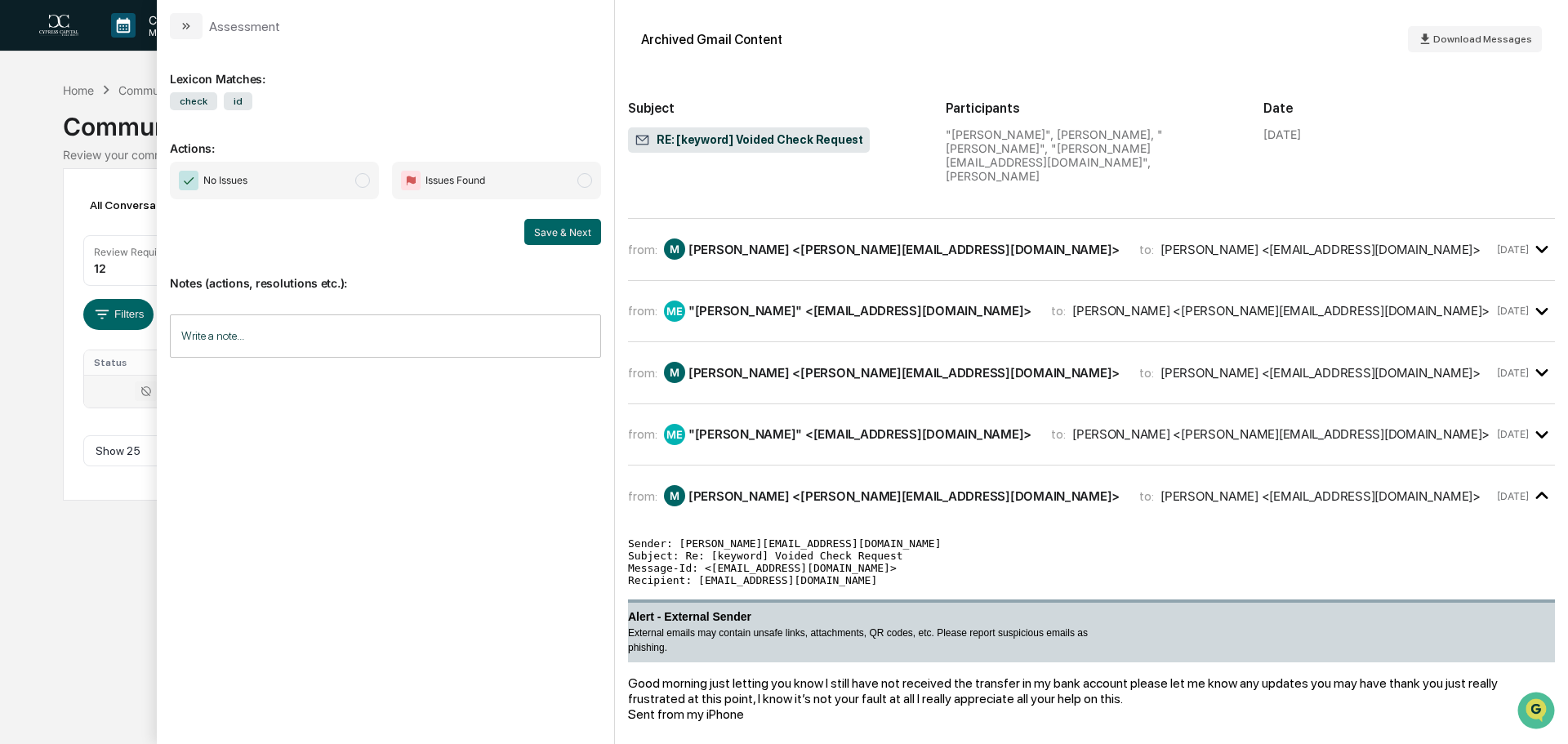
scroll to position [0, 0]
